Goal: Information Seeking & Learning: Learn about a topic

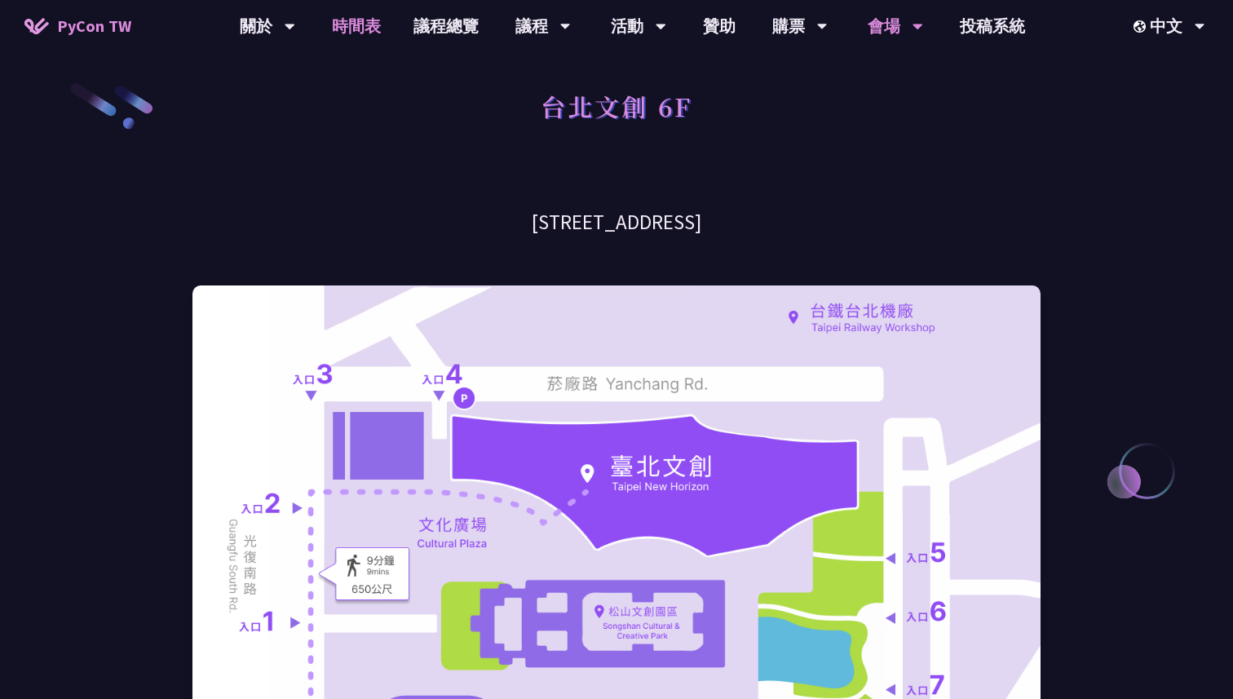
click at [366, 24] on link "時間表" at bounding box center [357, 26] width 82 height 52
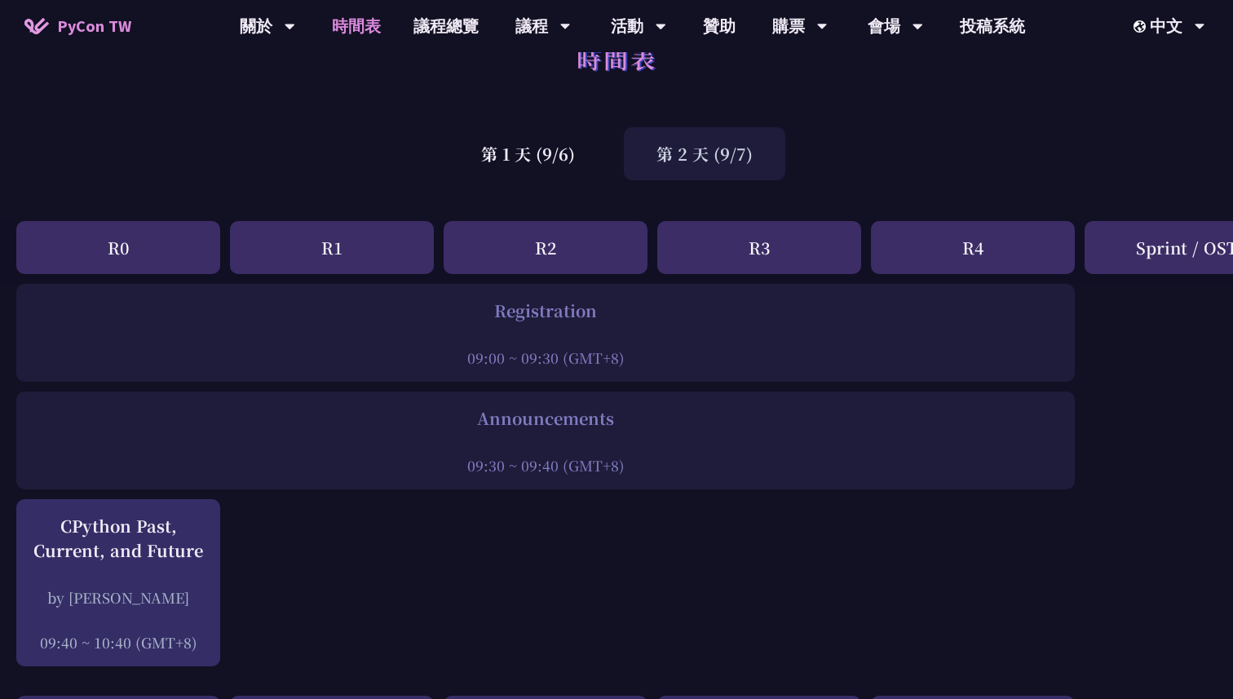
scroll to position [51, 0]
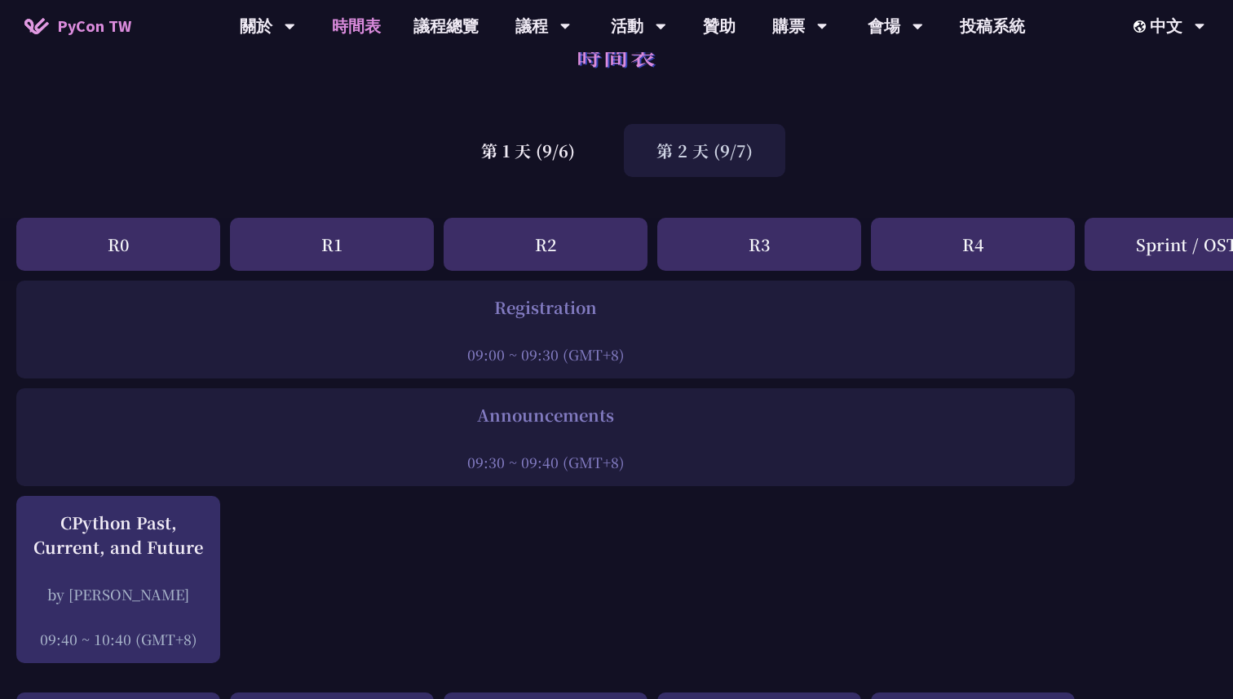
drag, startPoint x: 466, startPoint y: 352, endPoint x: 630, endPoint y: 342, distance: 163.4
click at [631, 346] on div "09:00 ~ 09:30 (GMT+8)" at bounding box center [545, 354] width 1042 height 20
click at [630, 342] on div at bounding box center [545, 332] width 1042 height 24
drag, startPoint x: 630, startPoint y: 354, endPoint x: 432, endPoint y: 357, distance: 197.4
click at [433, 359] on div "09:00 ~ 09:30 (GMT+8)" at bounding box center [545, 354] width 1042 height 20
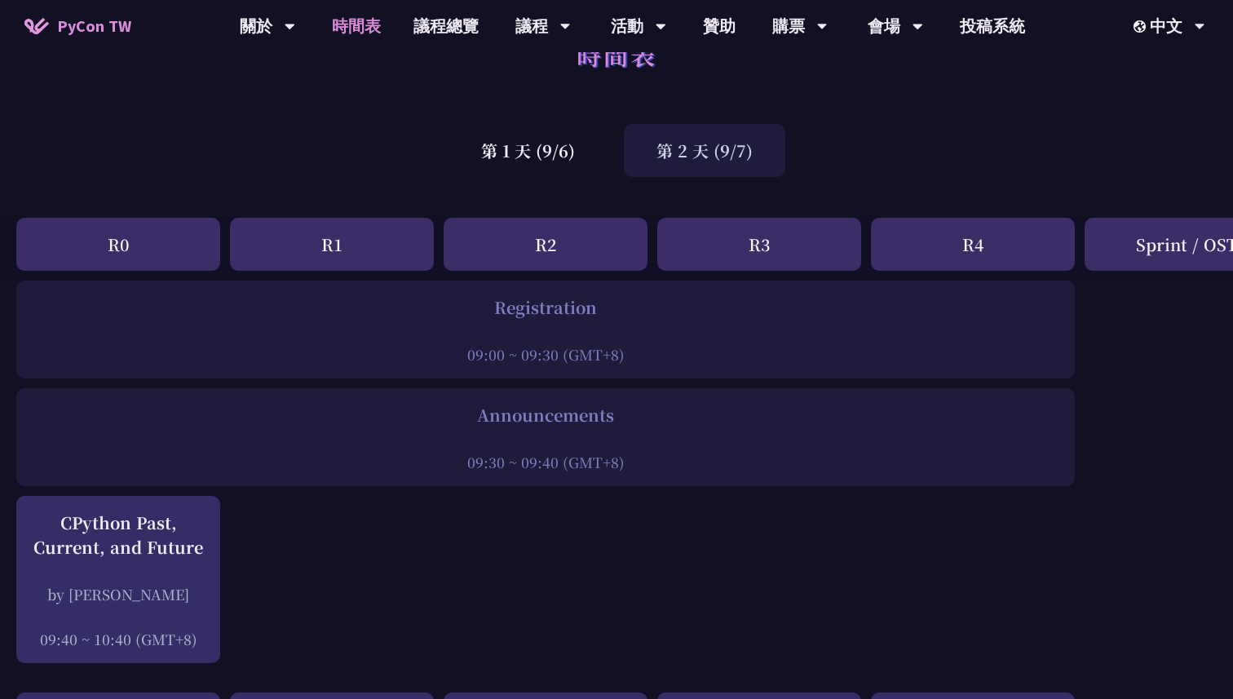
click at [465, 359] on div "09:00 ~ 09:30 (GMT+8)" at bounding box center [545, 354] width 1042 height 20
drag, startPoint x: 455, startPoint y: 354, endPoint x: 649, endPoint y: 352, distance: 194.1
click at [650, 353] on div "09:00 ~ 09:30 (GMT+8)" at bounding box center [545, 354] width 1042 height 20
drag, startPoint x: 649, startPoint y: 352, endPoint x: 463, endPoint y: 355, distance: 185.9
drag, startPoint x: 458, startPoint y: 356, endPoint x: 815, endPoint y: 350, distance: 357.2
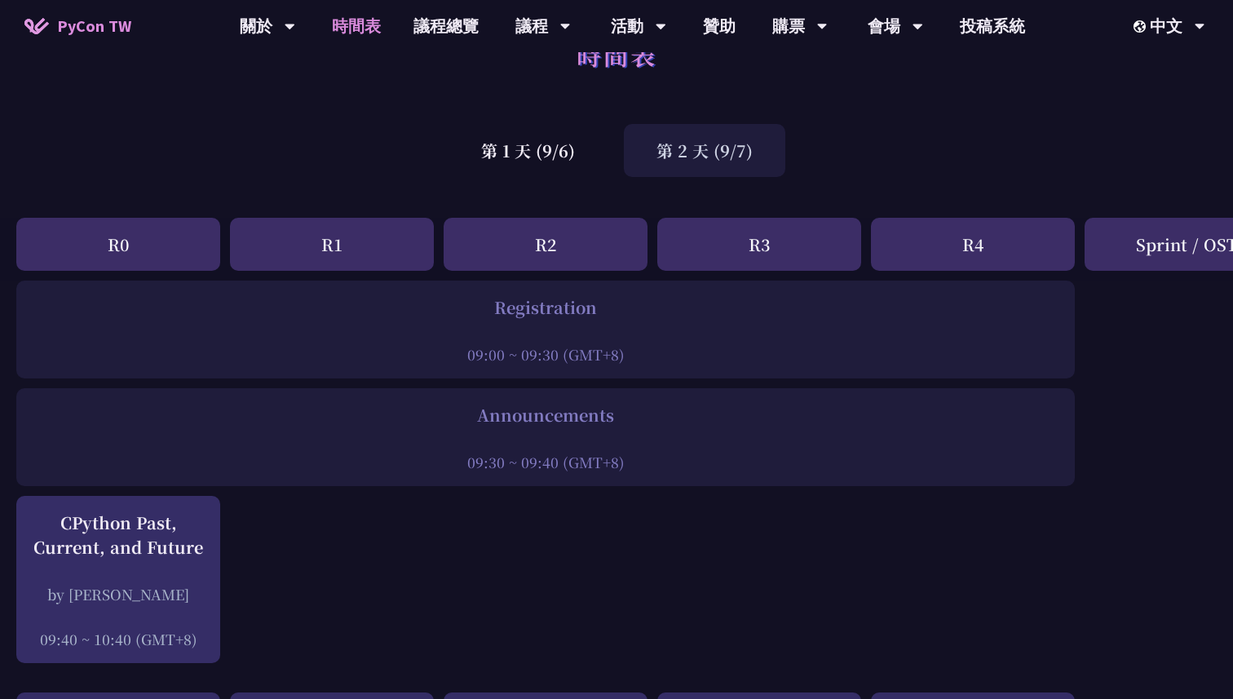
click at [815, 350] on div "09:00 ~ 09:30 (GMT+8)" at bounding box center [545, 354] width 1042 height 20
